Goal: Task Accomplishment & Management: Manage account settings

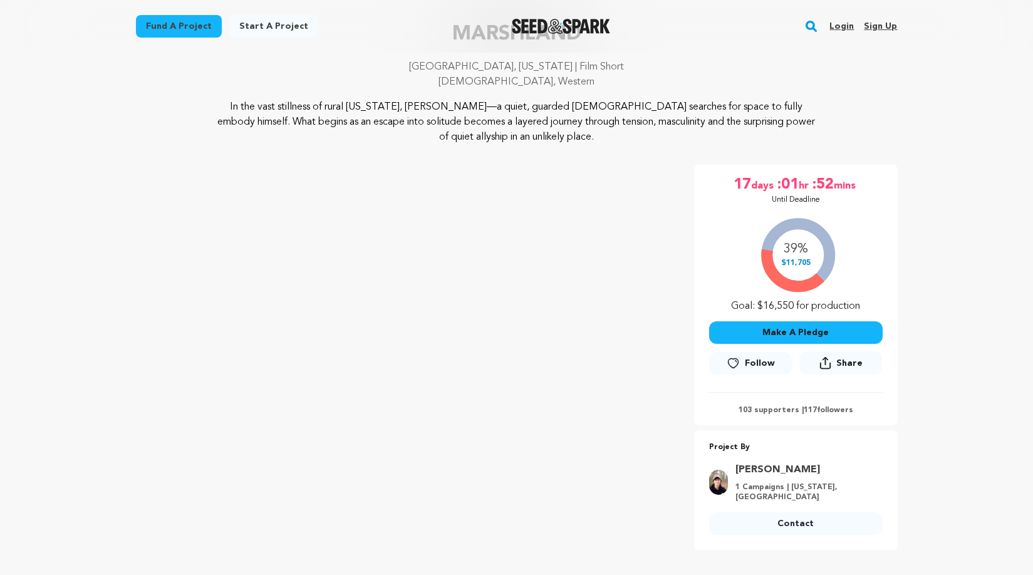
scroll to position [73, 0]
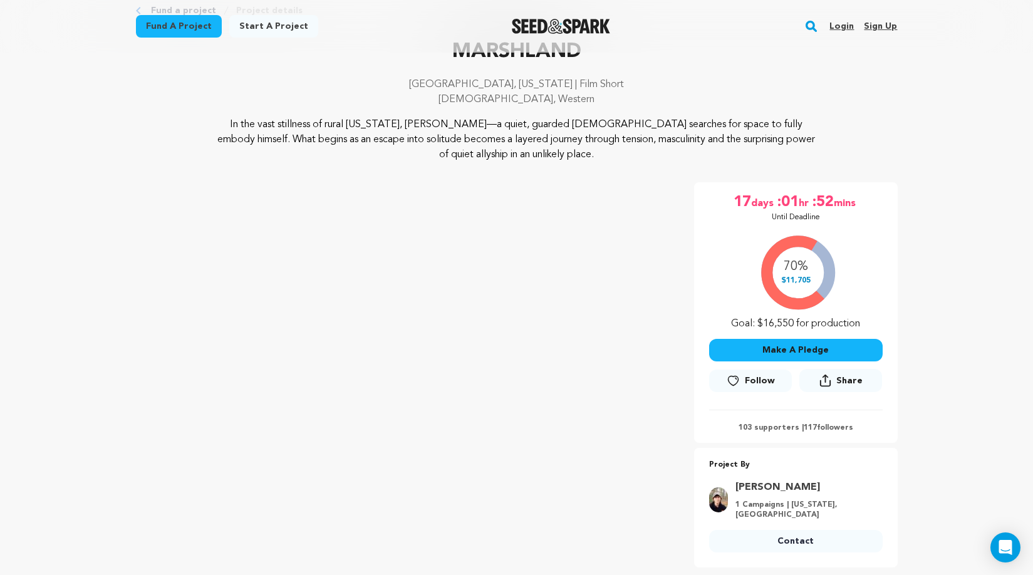
click at [847, 29] on link "Login" at bounding box center [841, 26] width 24 height 20
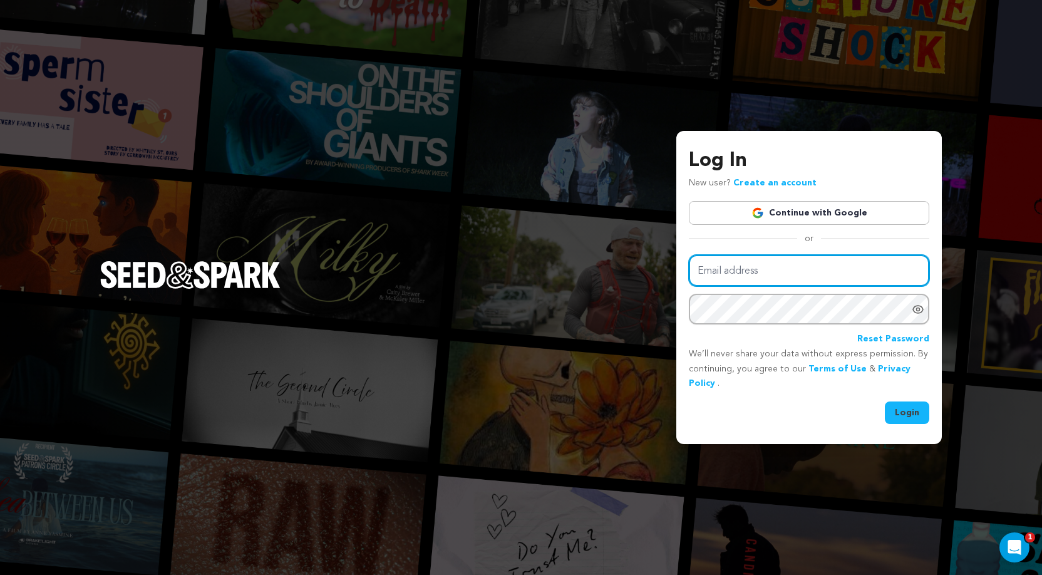
type input "ray@chambersmedia.co"
click at [919, 413] on button "Login" at bounding box center [907, 412] width 44 height 23
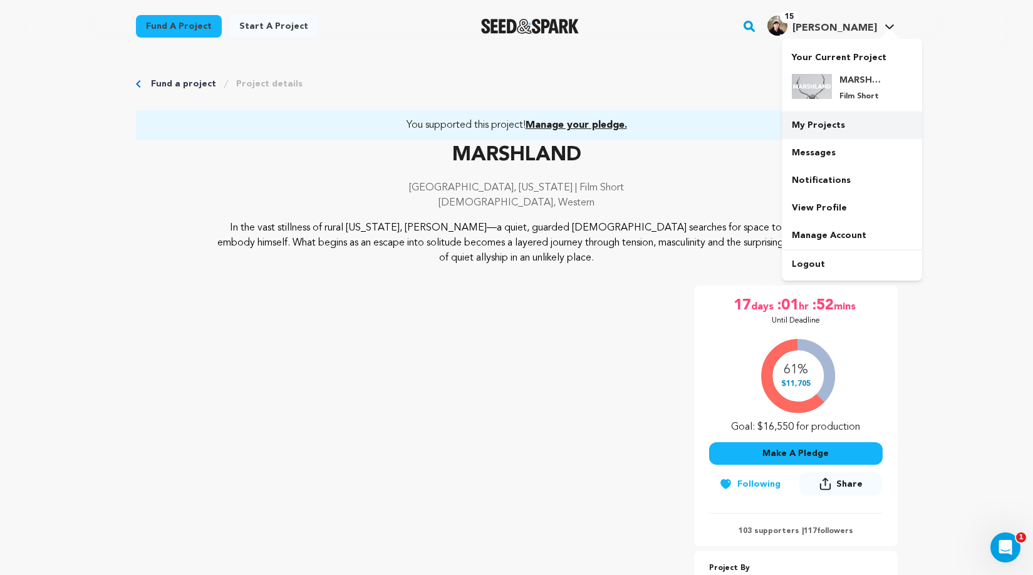
click at [824, 125] on link "My Projects" at bounding box center [852, 125] width 140 height 28
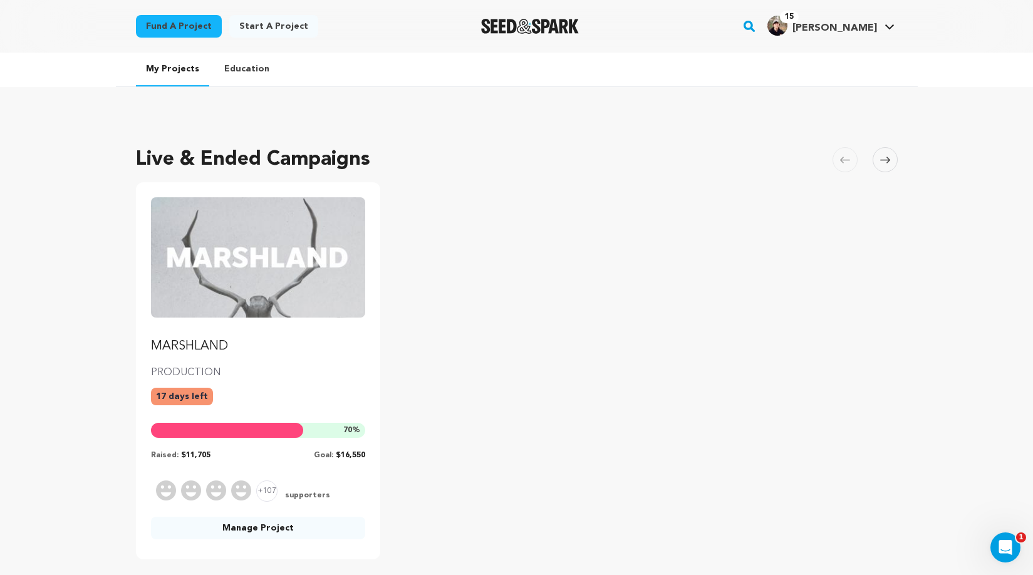
click at [307, 527] on link "Manage Project" at bounding box center [258, 528] width 215 height 23
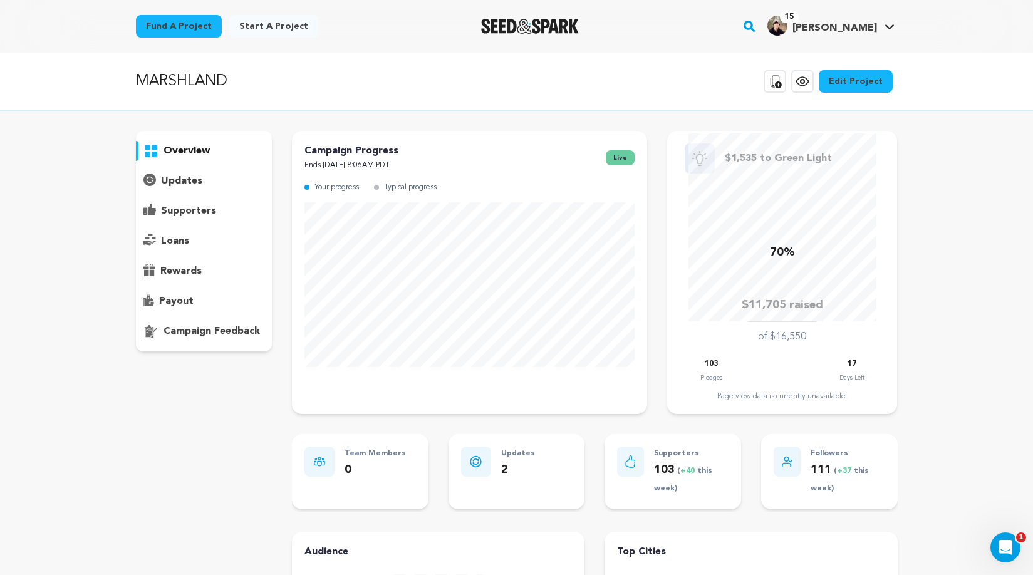
click at [200, 214] on p "supporters" at bounding box center [188, 211] width 55 height 15
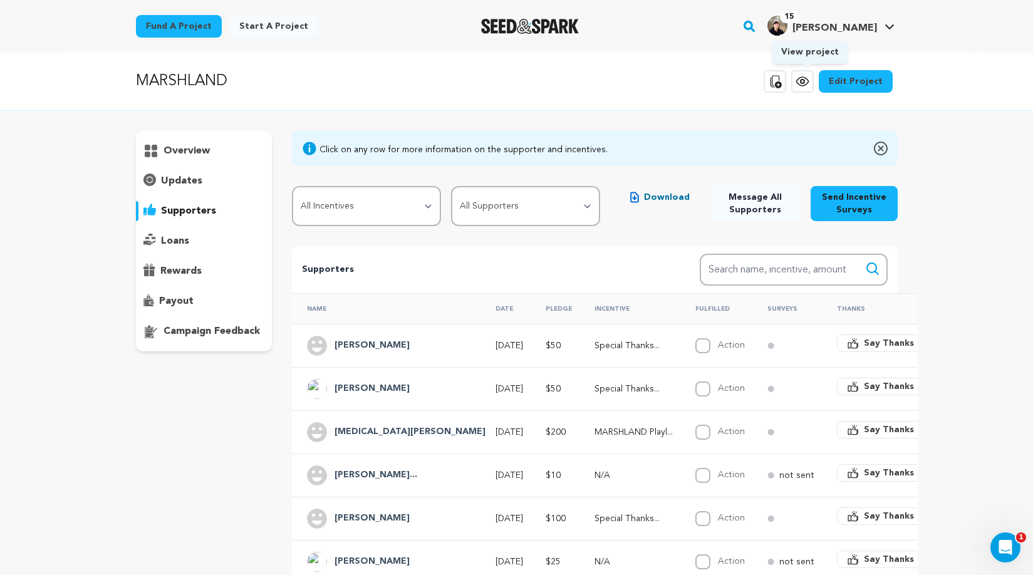
click at [801, 78] on icon at bounding box center [802, 81] width 15 height 15
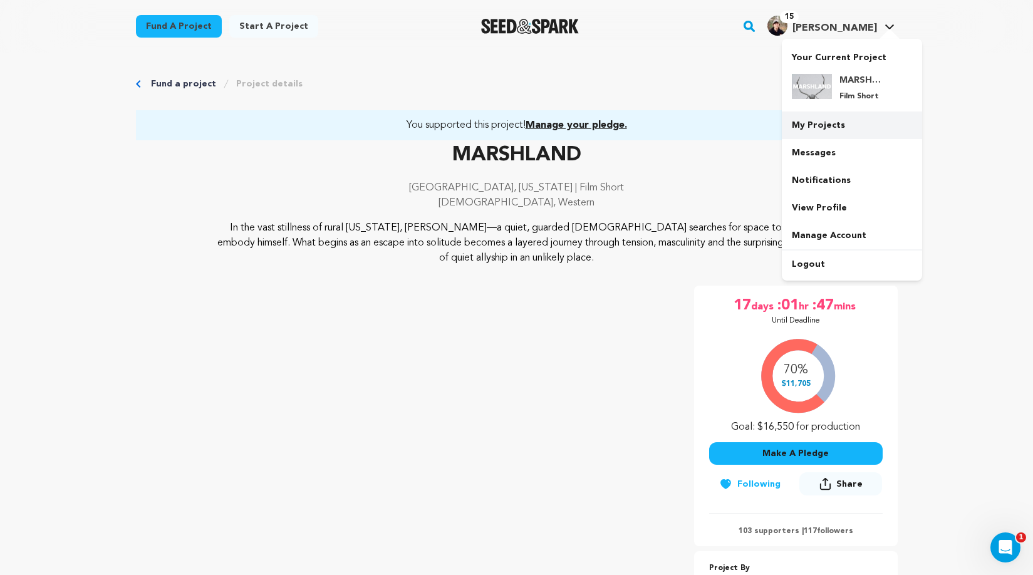
click at [821, 120] on link "My Projects" at bounding box center [852, 125] width 140 height 28
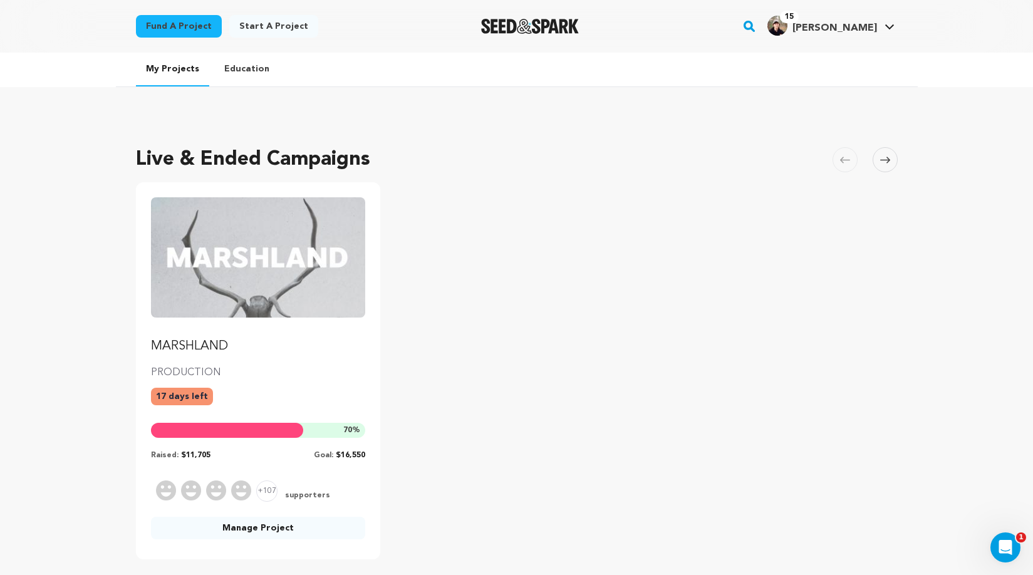
click at [326, 525] on link "Manage Project" at bounding box center [258, 528] width 215 height 23
click at [319, 533] on link "Manage Project" at bounding box center [258, 528] width 215 height 23
click at [305, 284] on img "Fund MARSHLAND" at bounding box center [258, 257] width 215 height 120
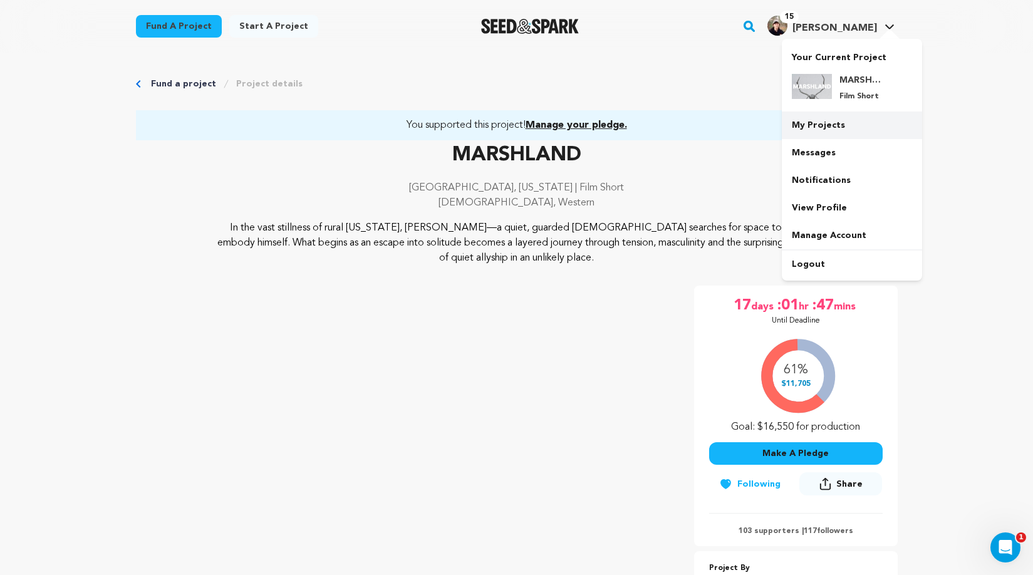
click at [831, 134] on link "My Projects" at bounding box center [852, 125] width 140 height 28
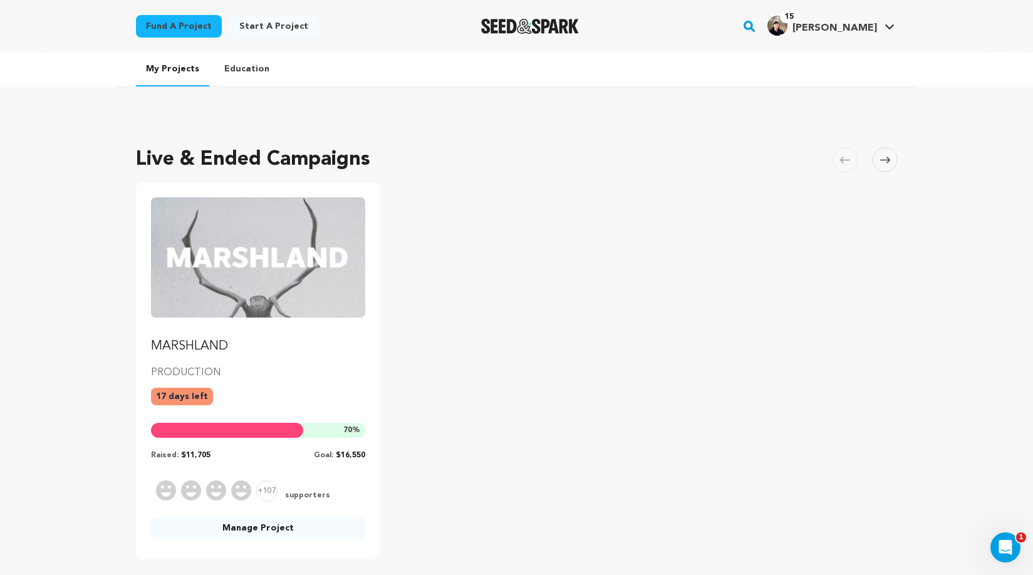
click at [260, 524] on link "Manage Project" at bounding box center [258, 528] width 215 height 23
click at [259, 525] on link "Manage Project" at bounding box center [258, 528] width 215 height 23
click at [277, 351] on p "MARSHLAND" at bounding box center [258, 347] width 215 height 18
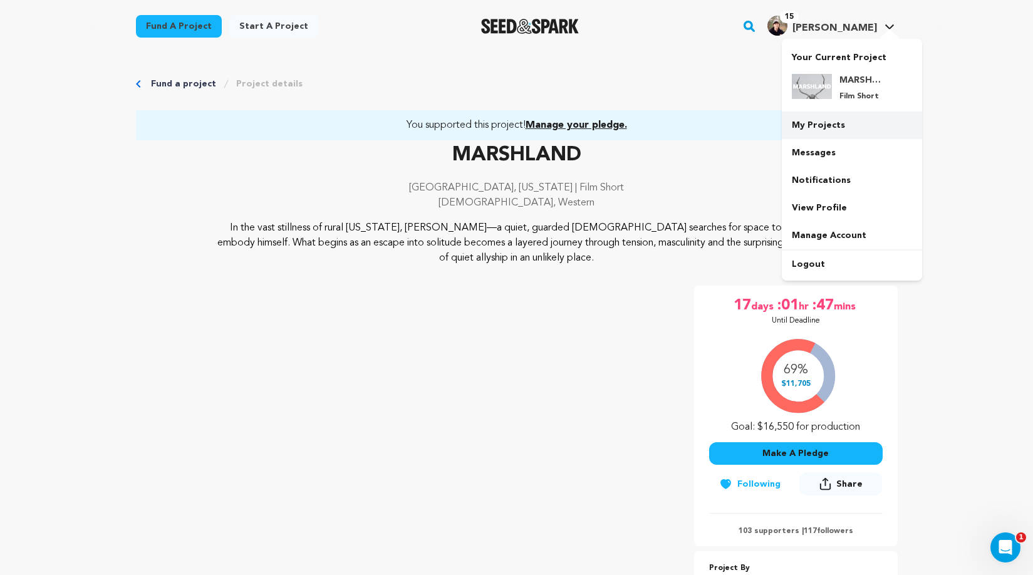
click at [824, 117] on link "My Projects" at bounding box center [852, 125] width 140 height 28
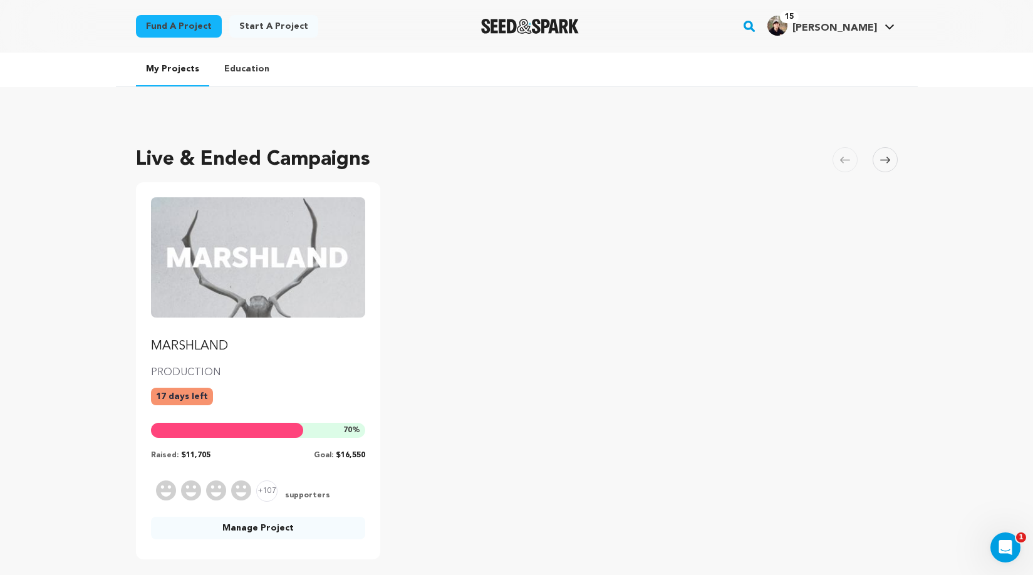
click at [302, 280] on img "Fund MARSHLAND" at bounding box center [258, 257] width 215 height 120
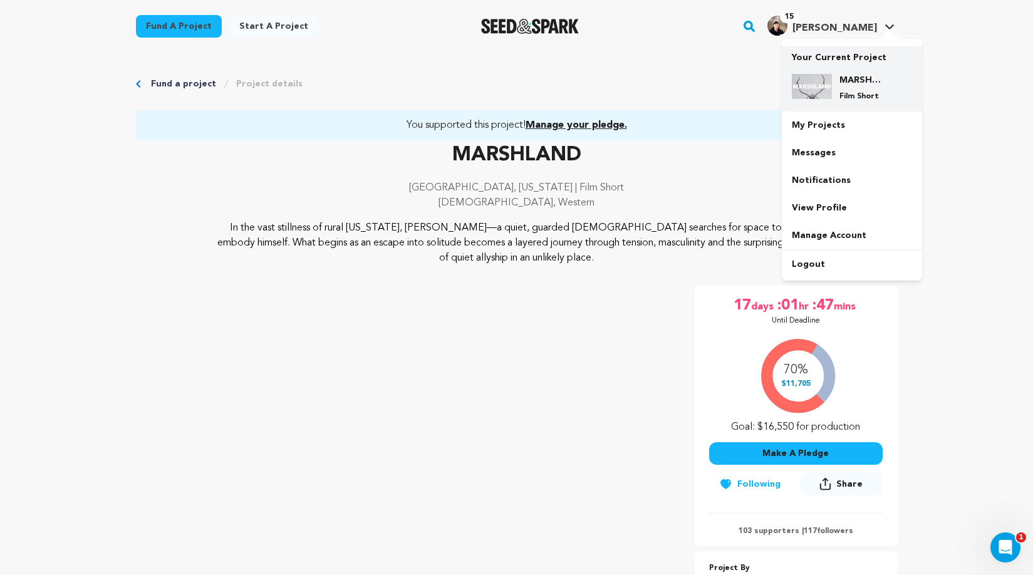
click at [862, 76] on h4 "MARSHLAND" at bounding box center [861, 80] width 45 height 13
click at [817, 125] on link "My Projects" at bounding box center [852, 125] width 140 height 28
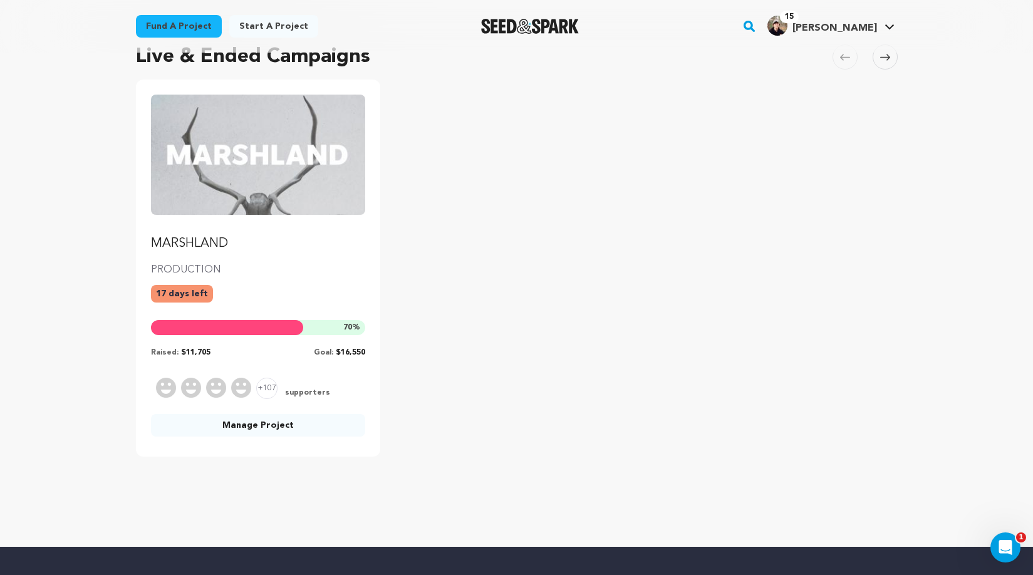
scroll to position [107, 0]
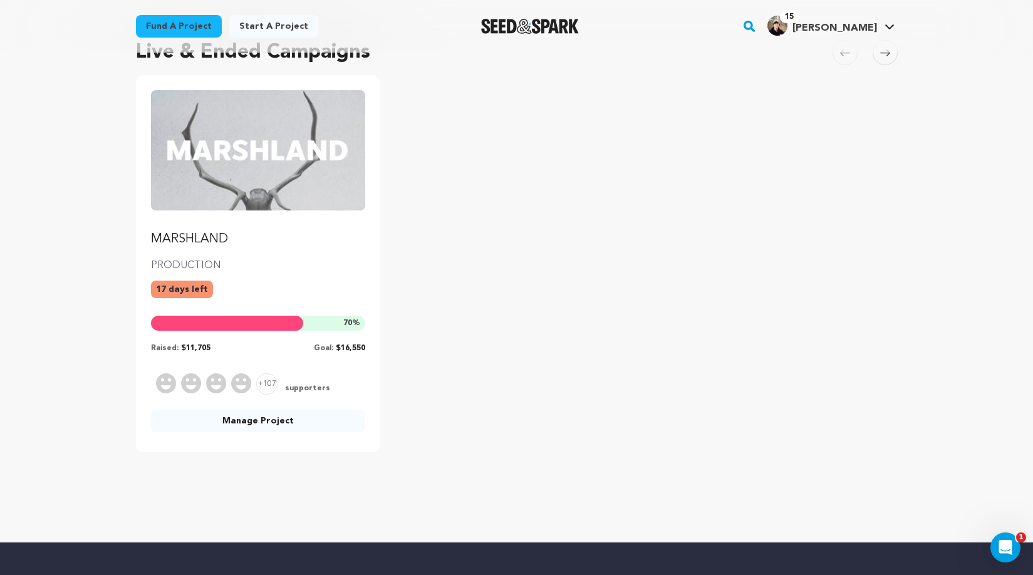
click at [309, 429] on link "Manage Project" at bounding box center [258, 421] width 215 height 23
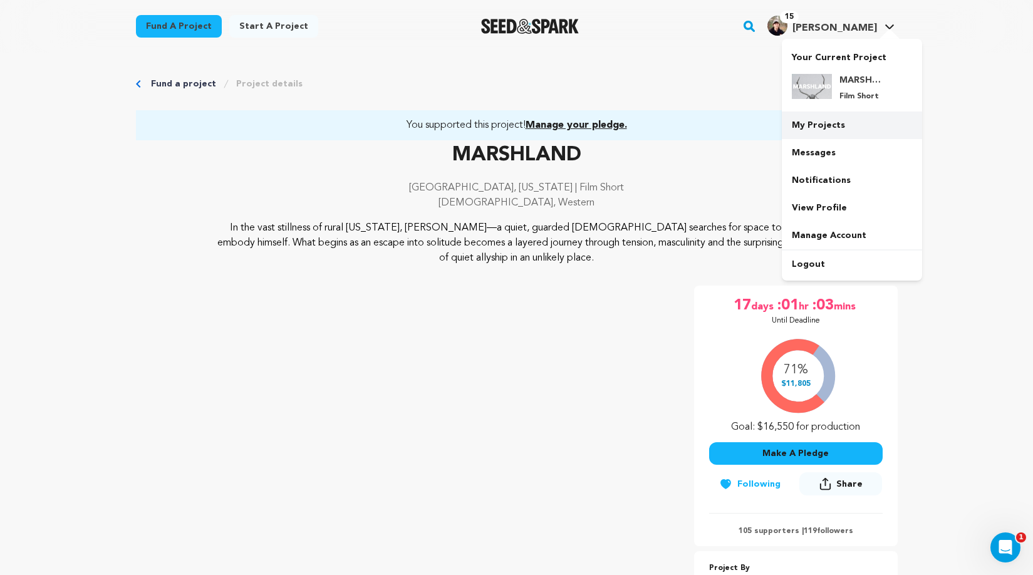
click at [816, 130] on link "My Projects" at bounding box center [852, 125] width 140 height 28
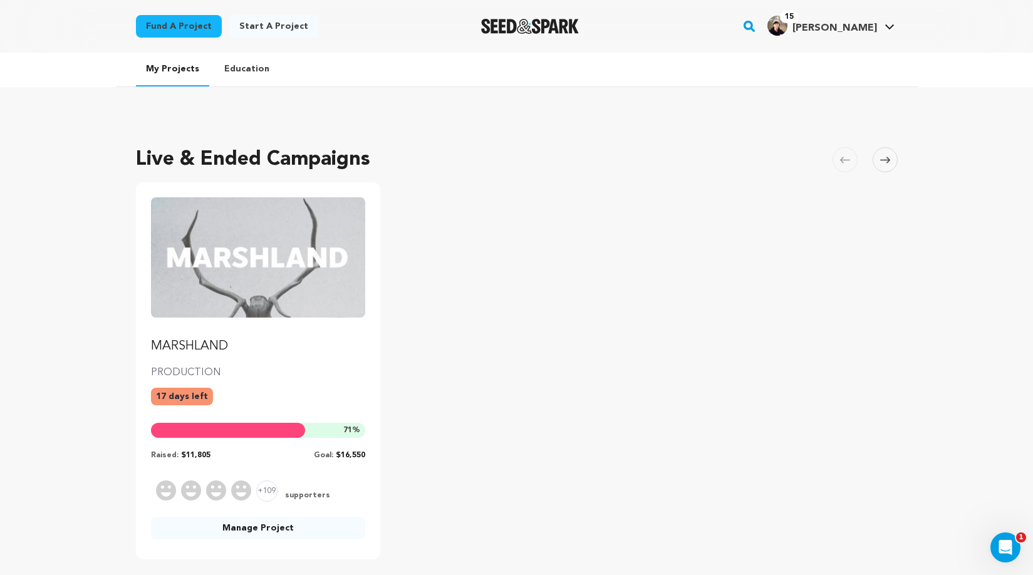
click at [232, 534] on link "Manage Project" at bounding box center [258, 528] width 215 height 23
click at [233, 529] on link "Manage Project" at bounding box center [258, 528] width 215 height 23
click at [220, 530] on link "Manage Project" at bounding box center [258, 528] width 215 height 23
click at [267, 266] on img "Fund MARSHLAND" at bounding box center [258, 257] width 215 height 120
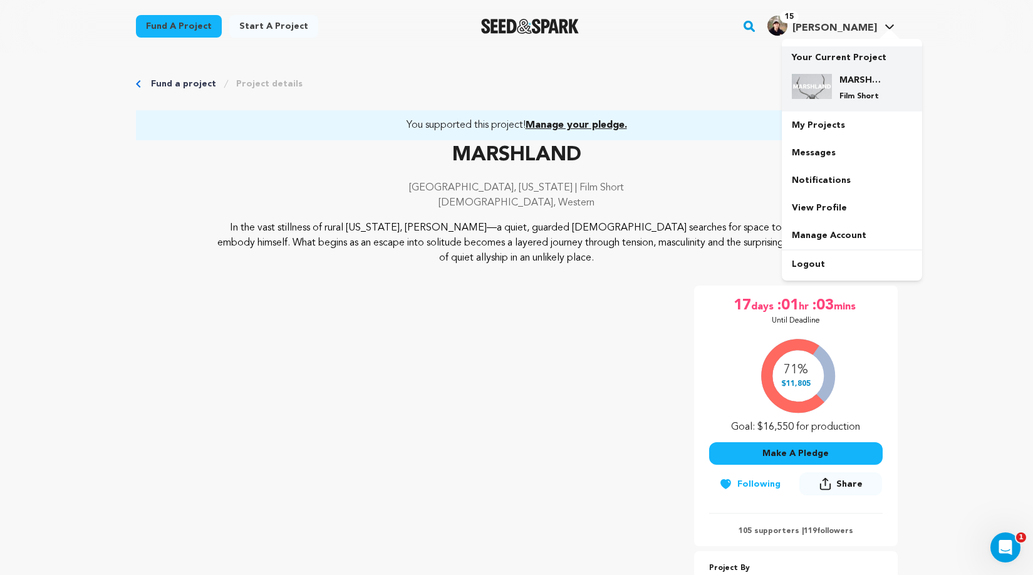
click at [842, 74] on h4 "MARSHLAND" at bounding box center [861, 80] width 45 height 13
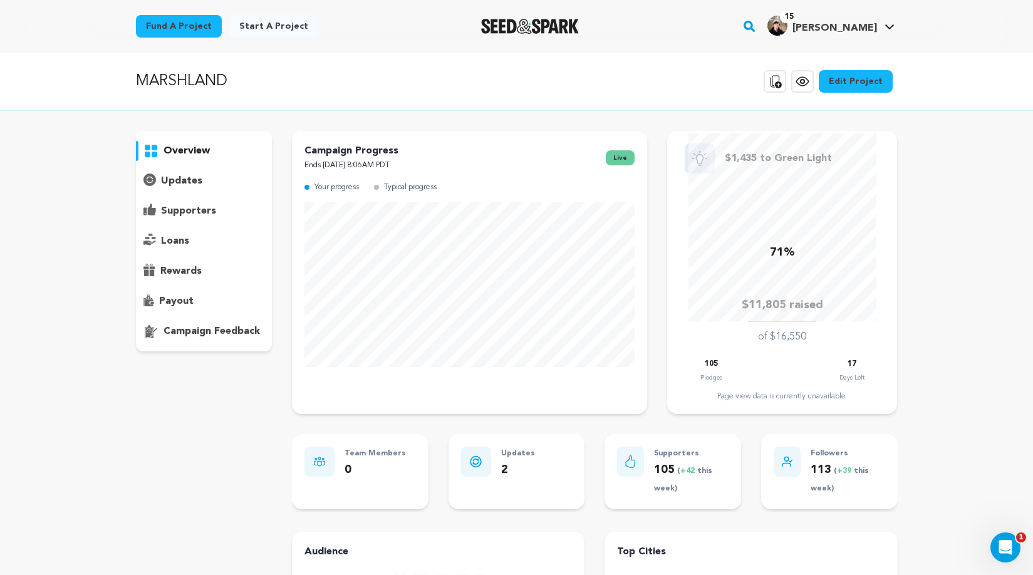
click at [190, 208] on p "supporters" at bounding box center [188, 211] width 55 height 15
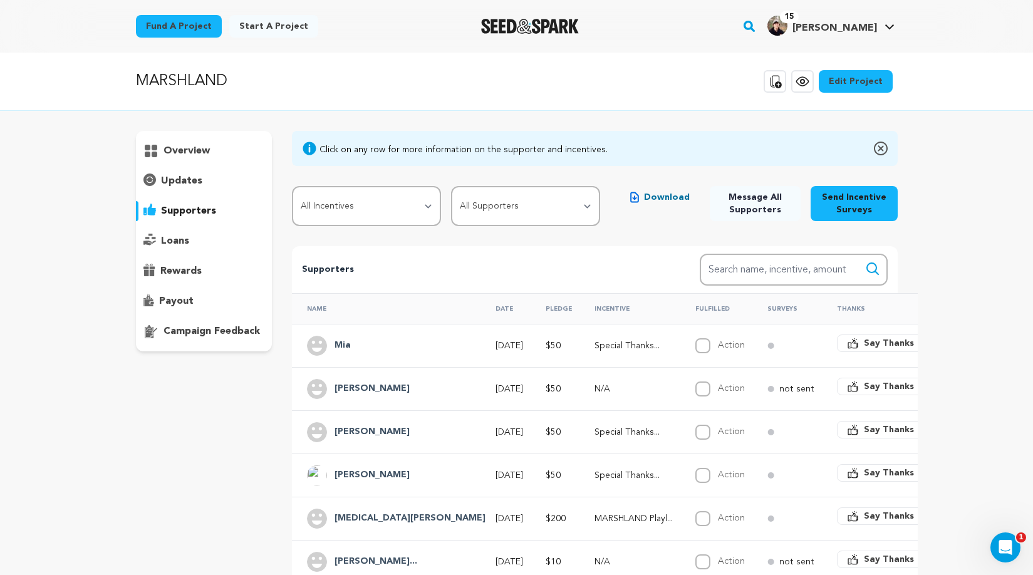
click at [344, 345] on h4 "Mia" at bounding box center [342, 345] width 16 height 15
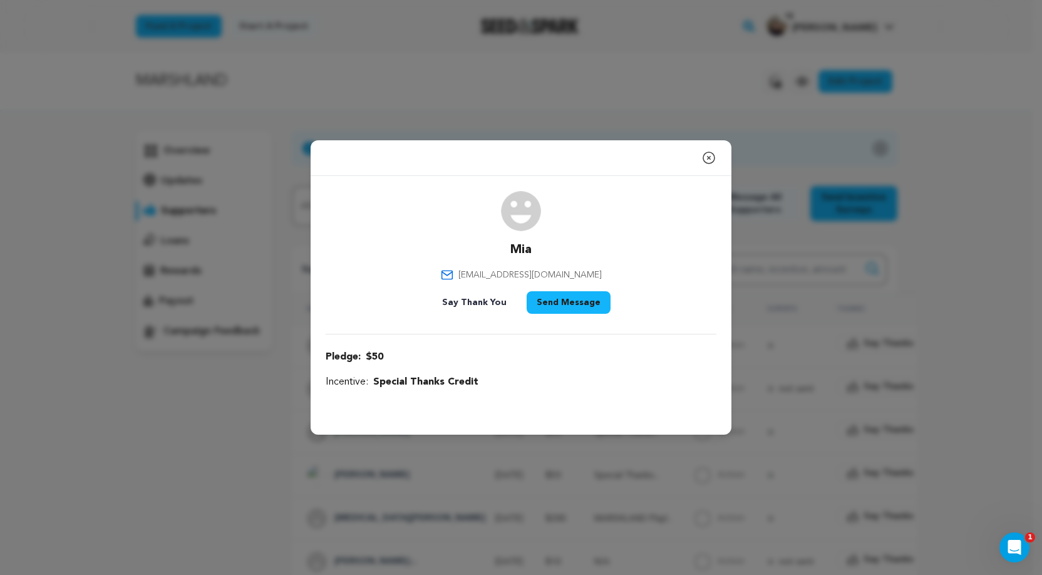
click at [707, 153] on icon "button" at bounding box center [708, 157] width 15 height 15
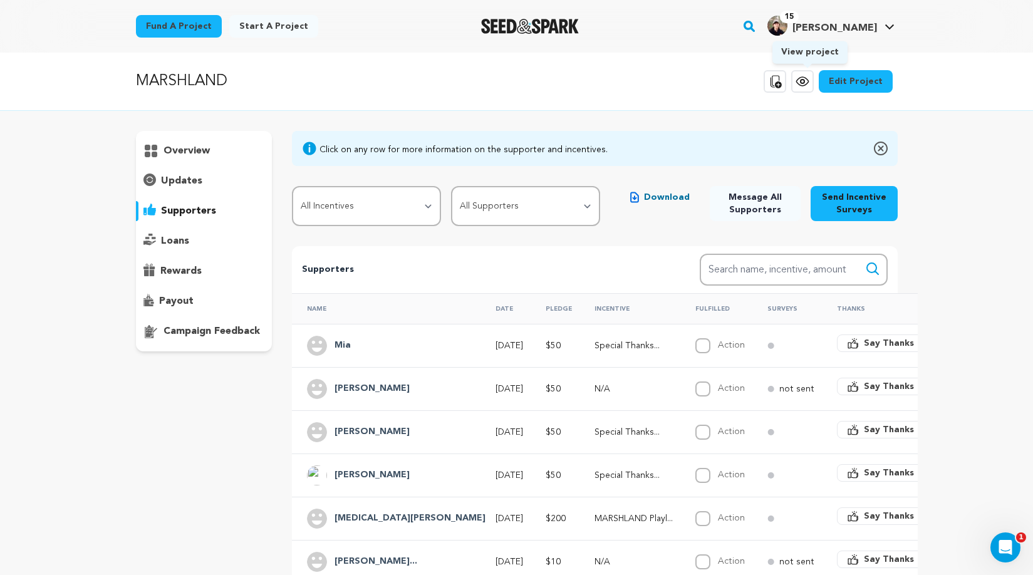
click at [808, 88] on icon at bounding box center [802, 81] width 15 height 15
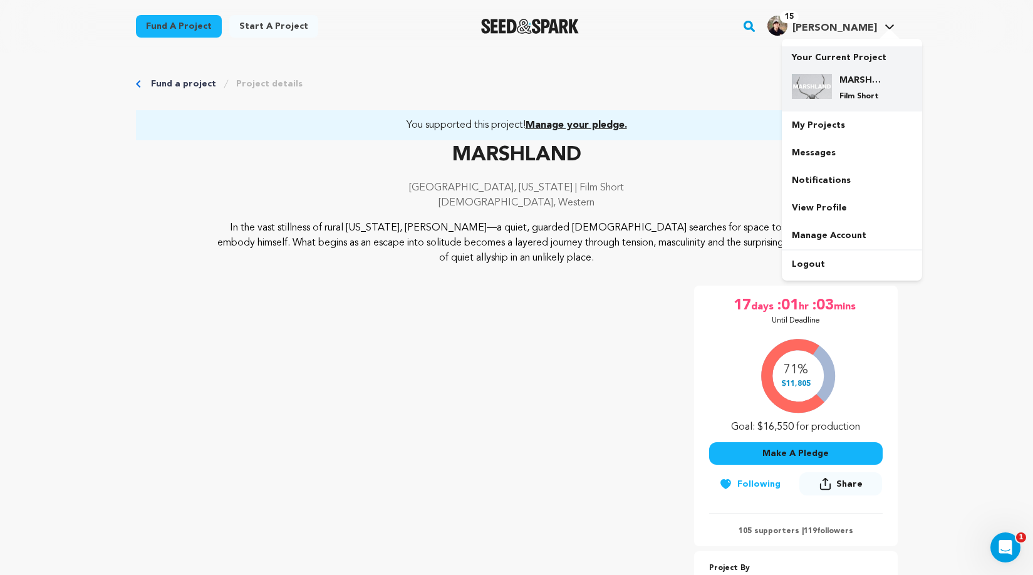
click at [843, 90] on div "MARSHLAND Film Short" at bounding box center [862, 88] width 60 height 28
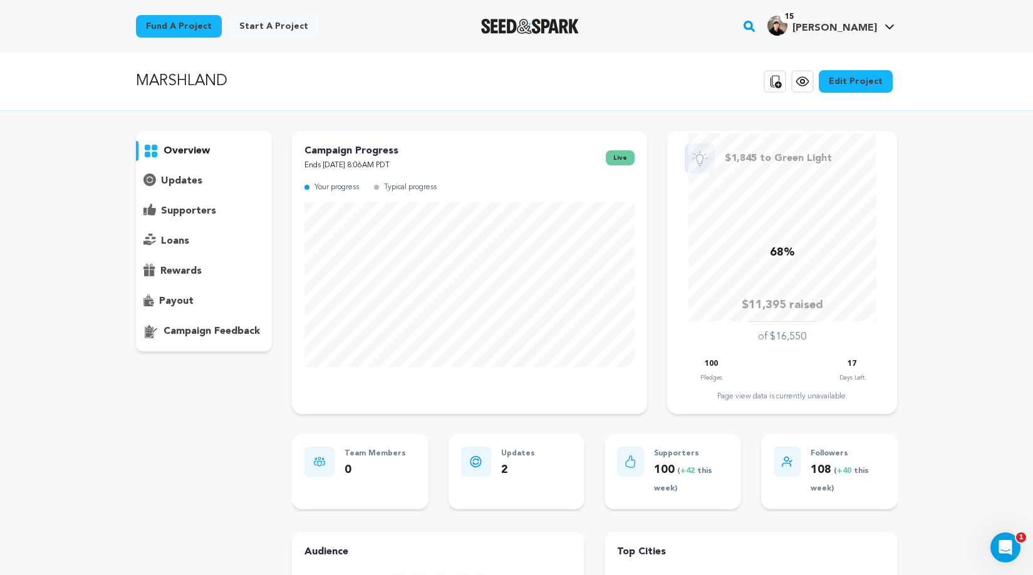
click at [812, 72] on link "View project" at bounding box center [802, 81] width 23 height 23
click at [834, 457] on p "Followers" at bounding box center [847, 454] width 75 height 14
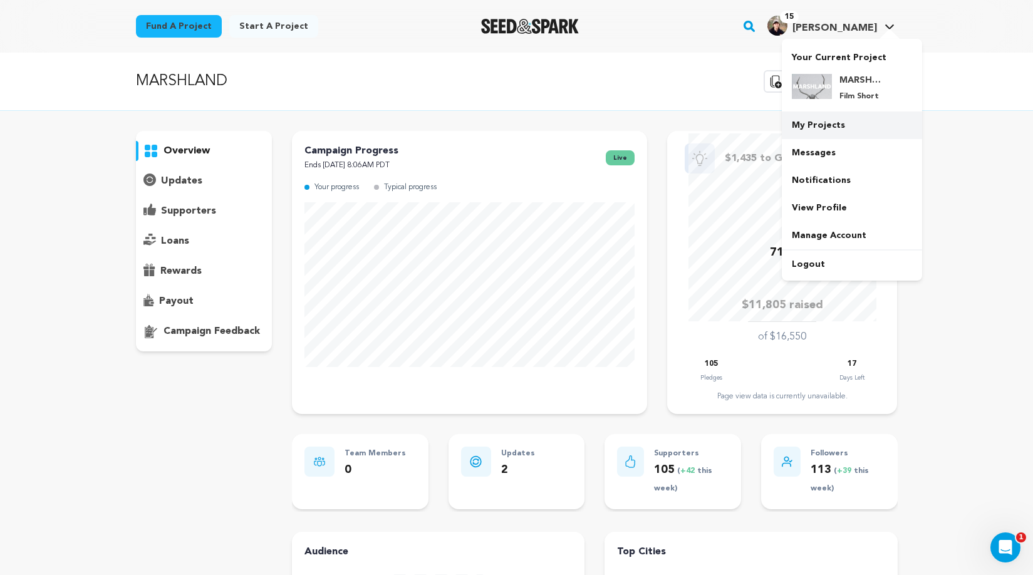
click at [810, 124] on link "My Projects" at bounding box center [852, 125] width 140 height 28
